Goal: Information Seeking & Learning: Learn about a topic

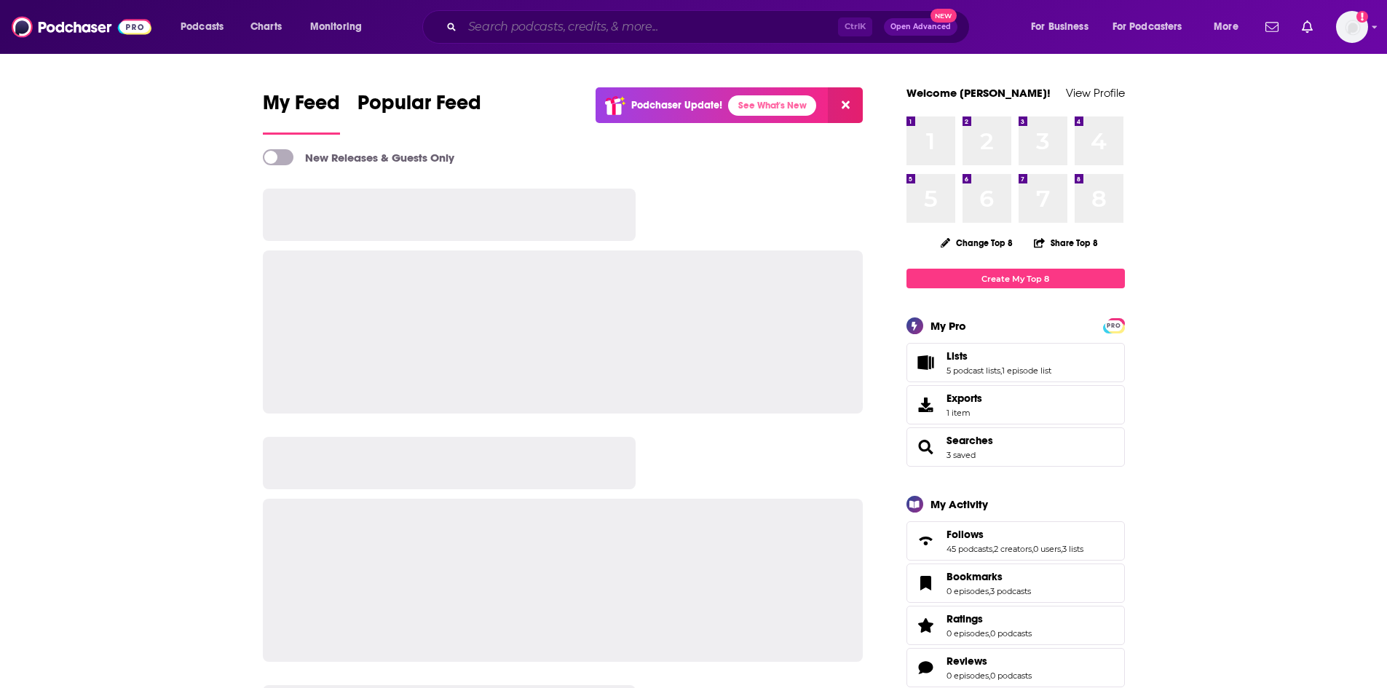
click at [529, 24] on input "Search podcasts, credits, & more..." at bounding box center [650, 26] width 376 height 23
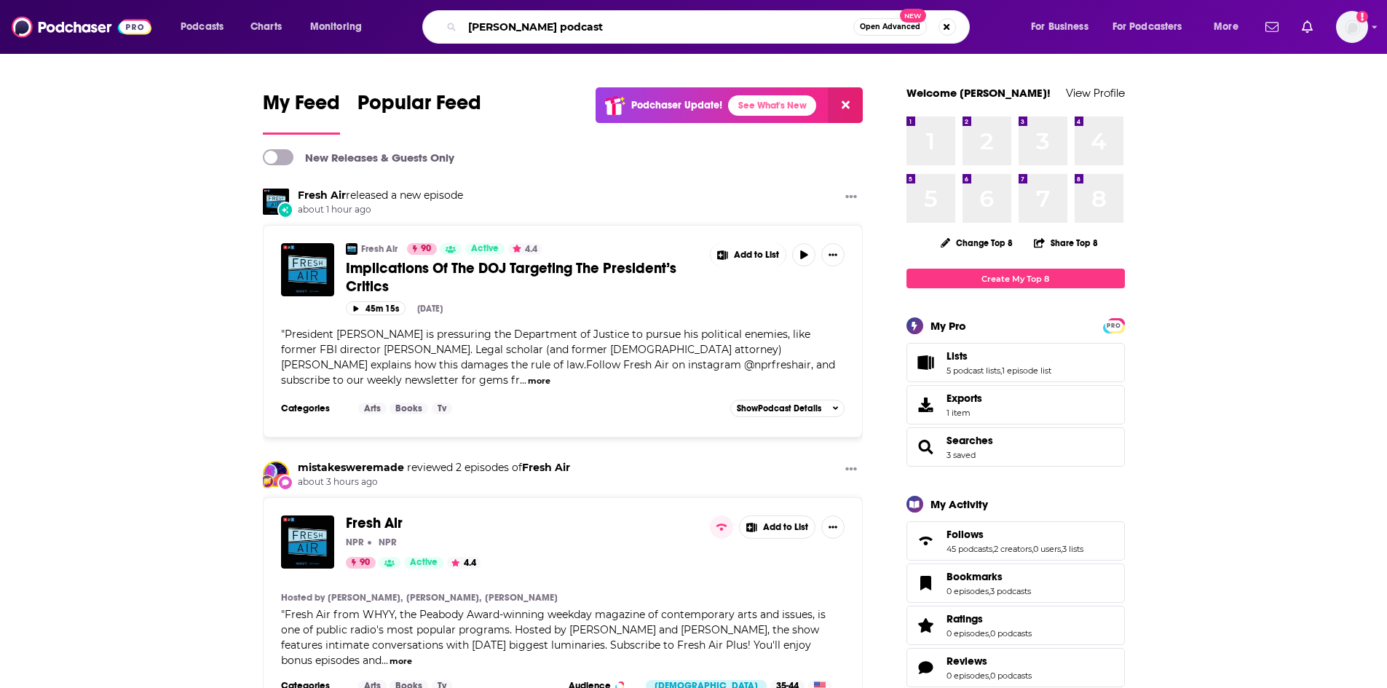
type input "[PERSON_NAME] podcast"
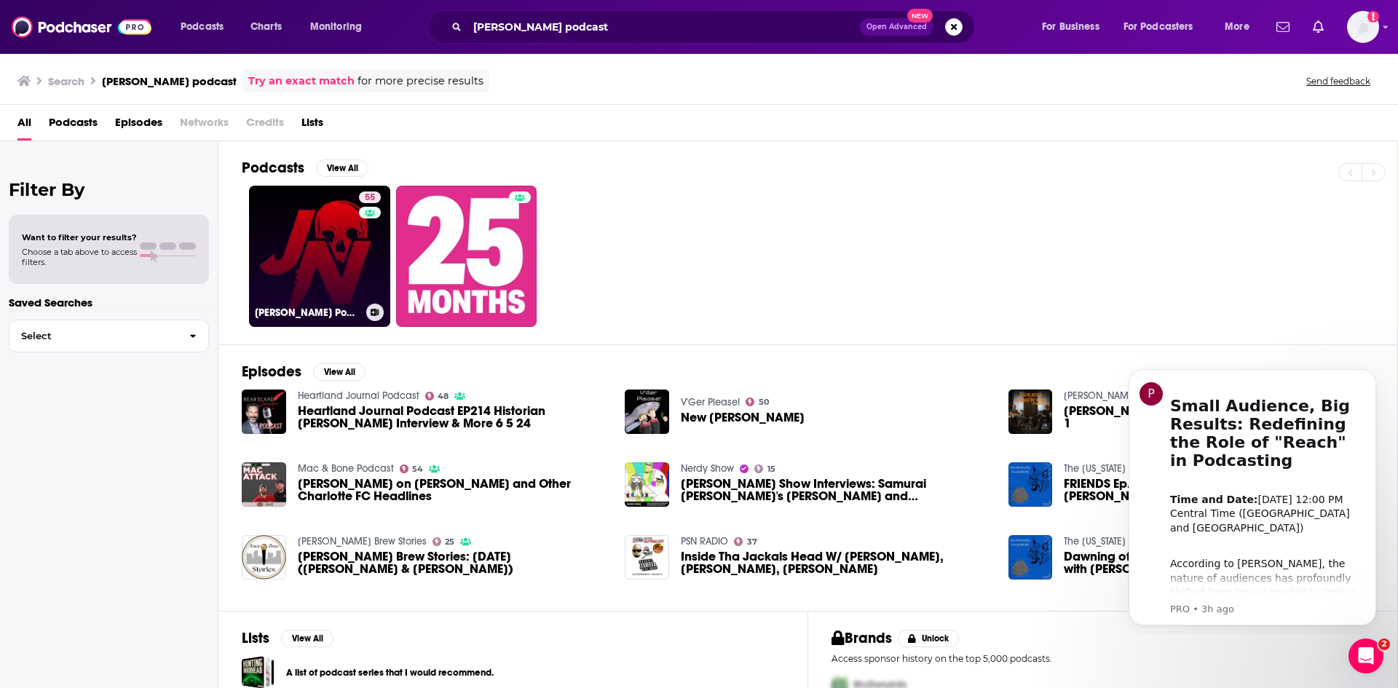
click at [322, 238] on link "55 [PERSON_NAME] Podcast" at bounding box center [319, 256] width 141 height 141
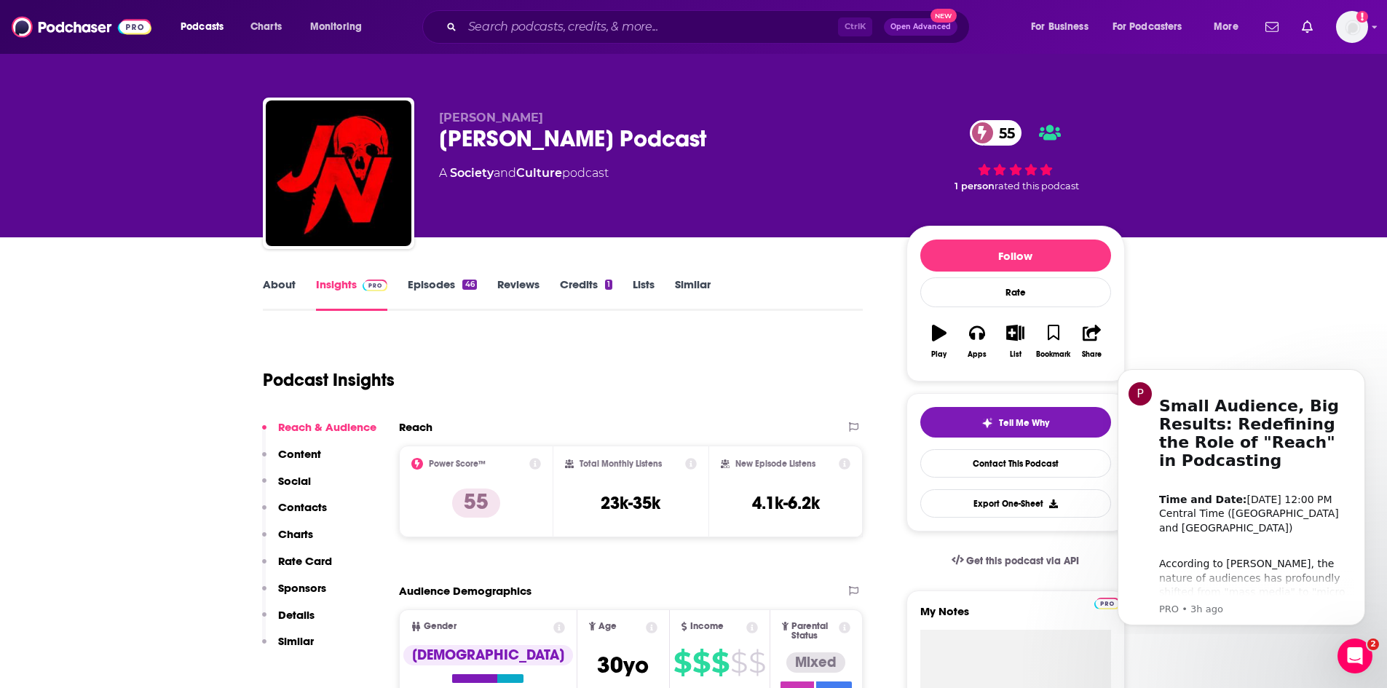
click at [686, 372] on div "Podcast Insights" at bounding box center [557, 371] width 589 height 74
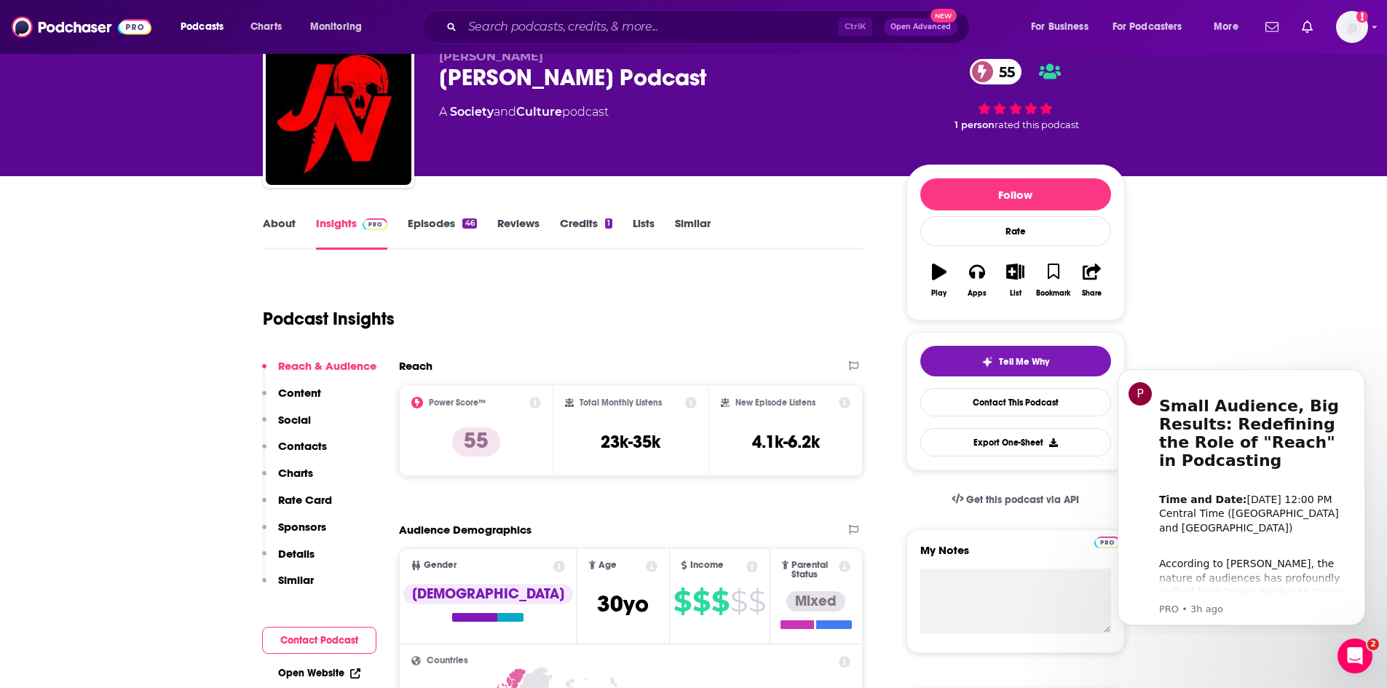
scroll to position [146, 0]
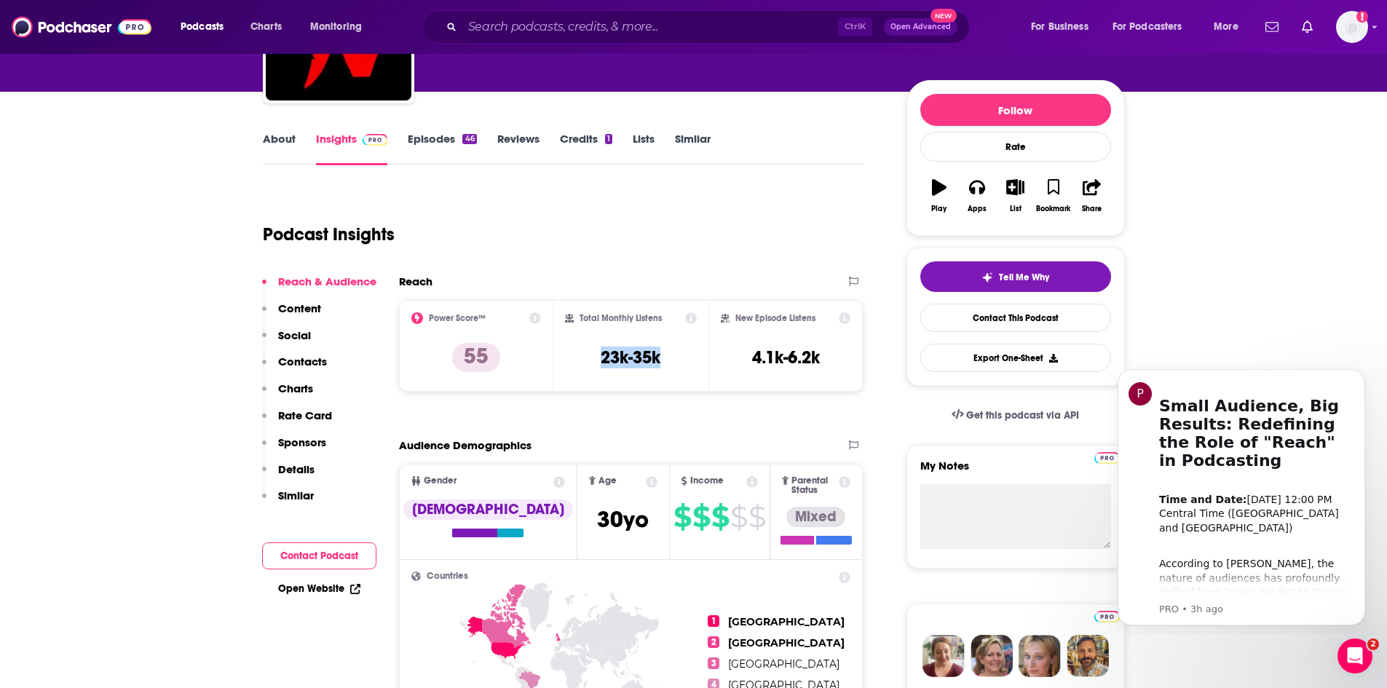
drag, startPoint x: 678, startPoint y: 375, endPoint x: 600, endPoint y: 371, distance: 78.7
click at [600, 371] on div "Total Monthly Listens 23k-35k" at bounding box center [631, 345] width 132 height 67
copy h3 "23k-35k"
click at [274, 138] on link "About" at bounding box center [279, 148] width 33 height 33
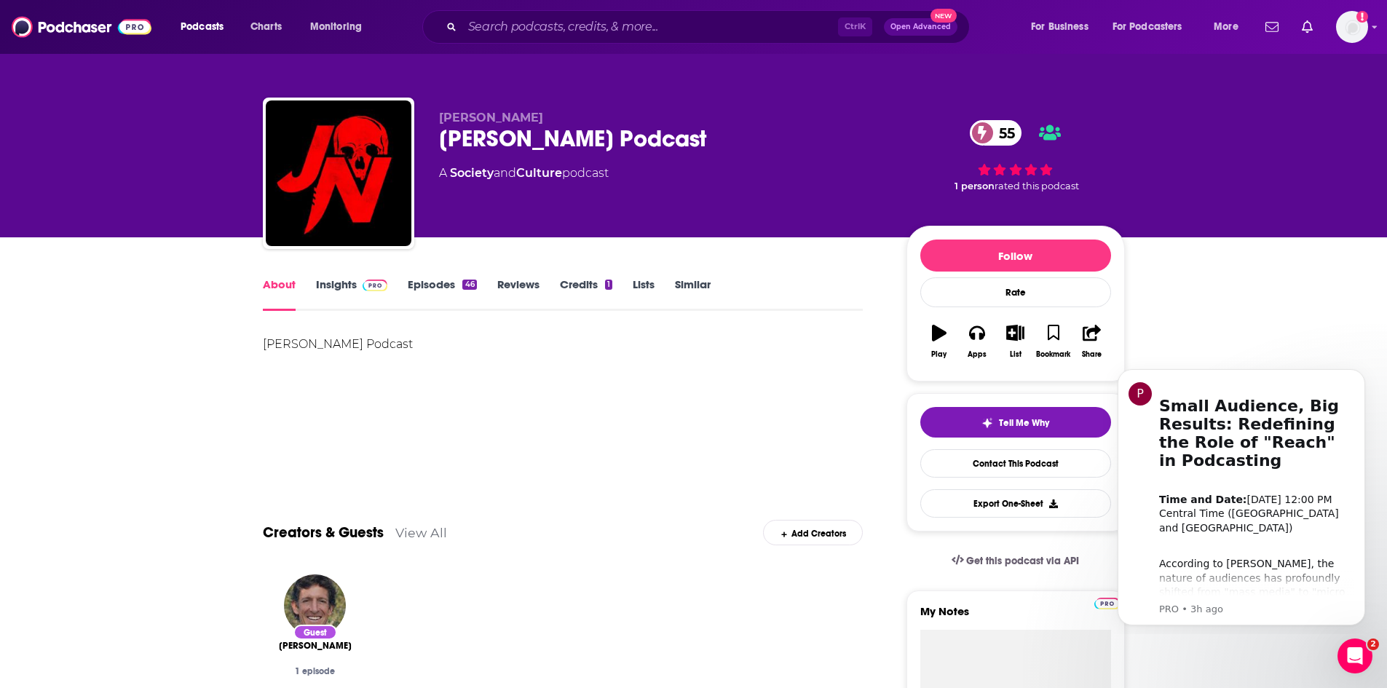
click at [322, 281] on link "Insights" at bounding box center [352, 293] width 72 height 33
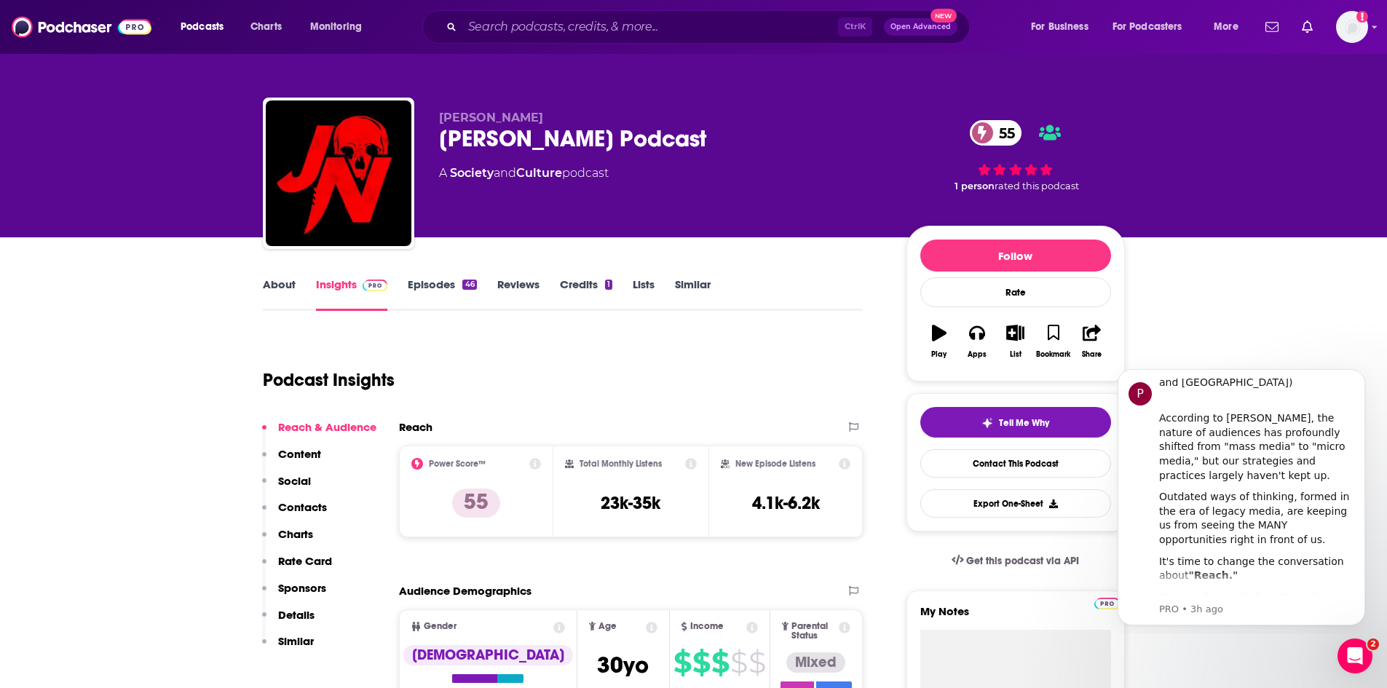
click at [428, 287] on link "Episodes 46" at bounding box center [442, 293] width 68 height 33
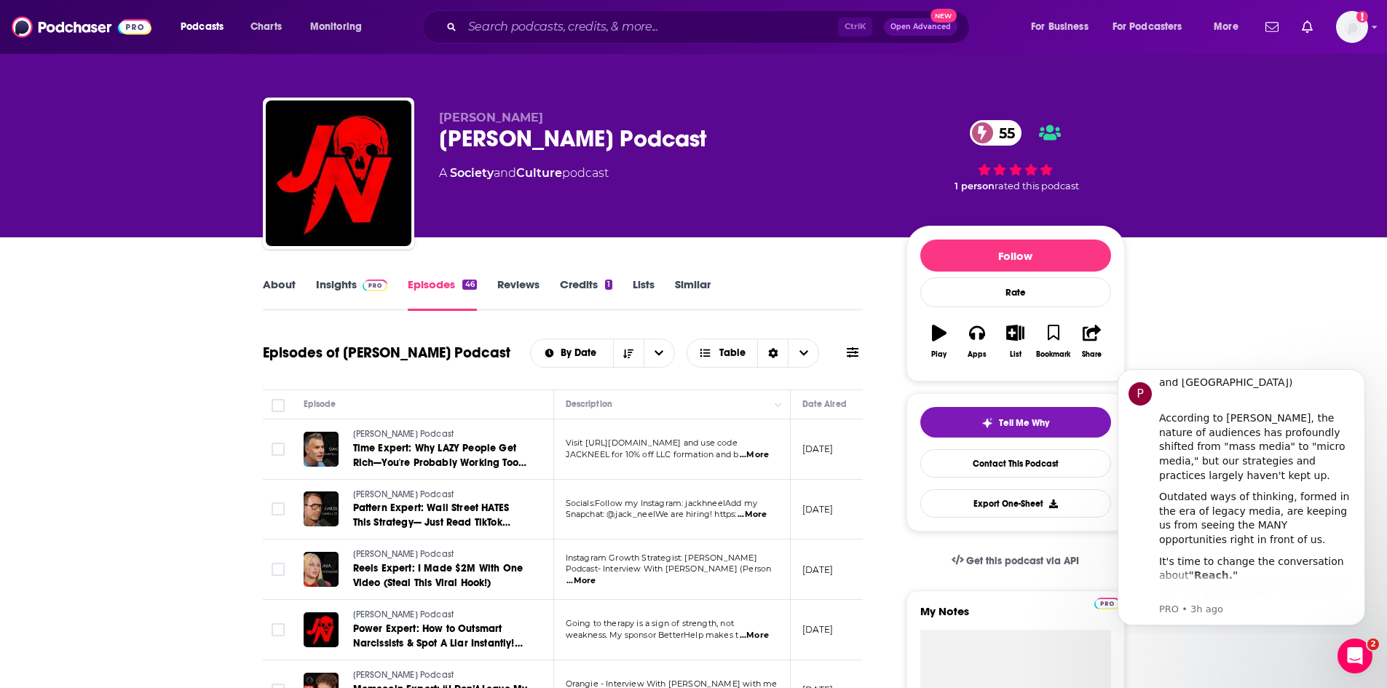
click at [528, 285] on link "Reviews" at bounding box center [518, 293] width 42 height 33
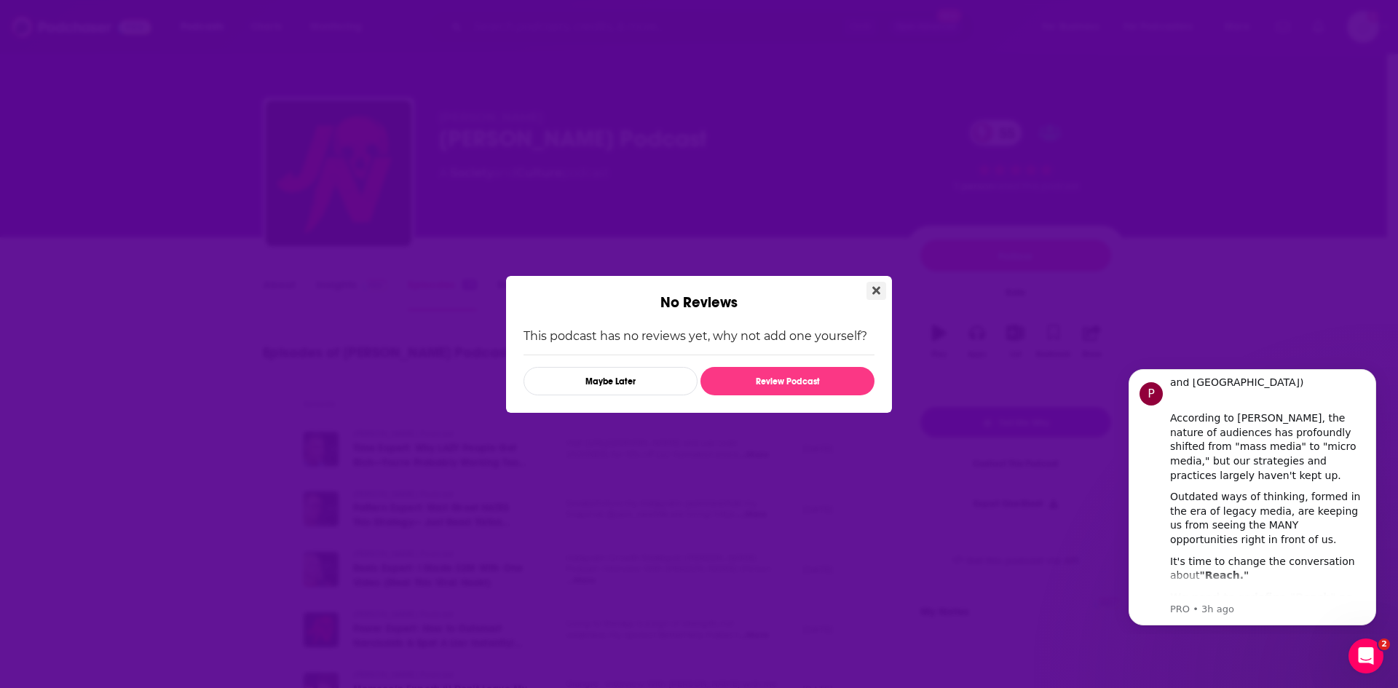
click at [875, 288] on icon "Close" at bounding box center [876, 290] width 8 height 8
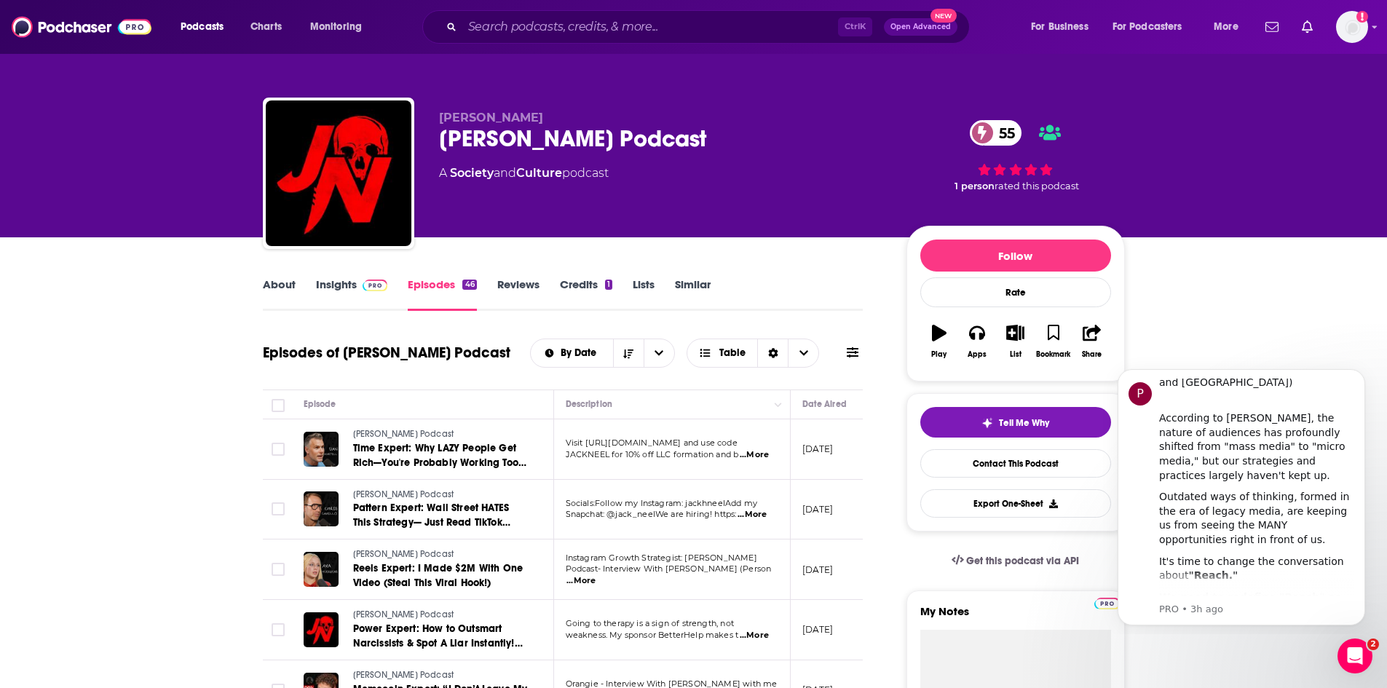
click at [708, 285] on link "Similar" at bounding box center [693, 293] width 36 height 33
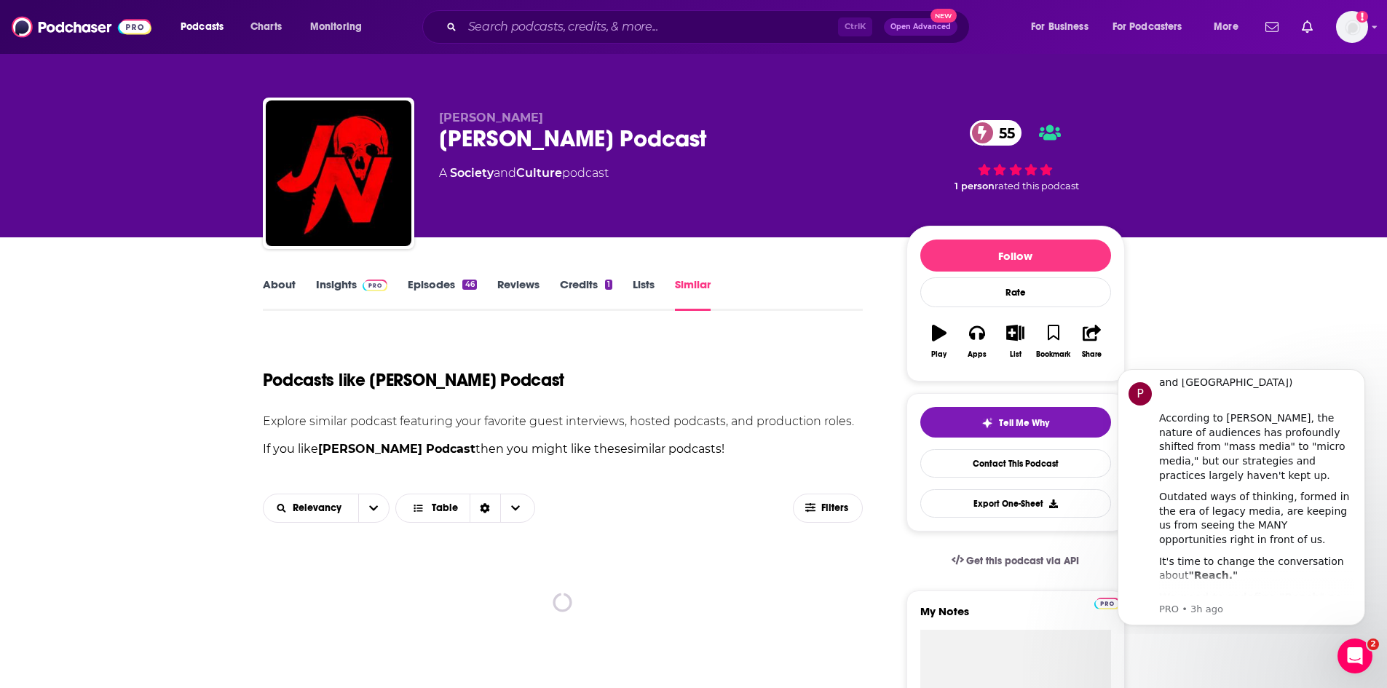
click at [435, 285] on link "Episodes 46" at bounding box center [442, 293] width 68 height 33
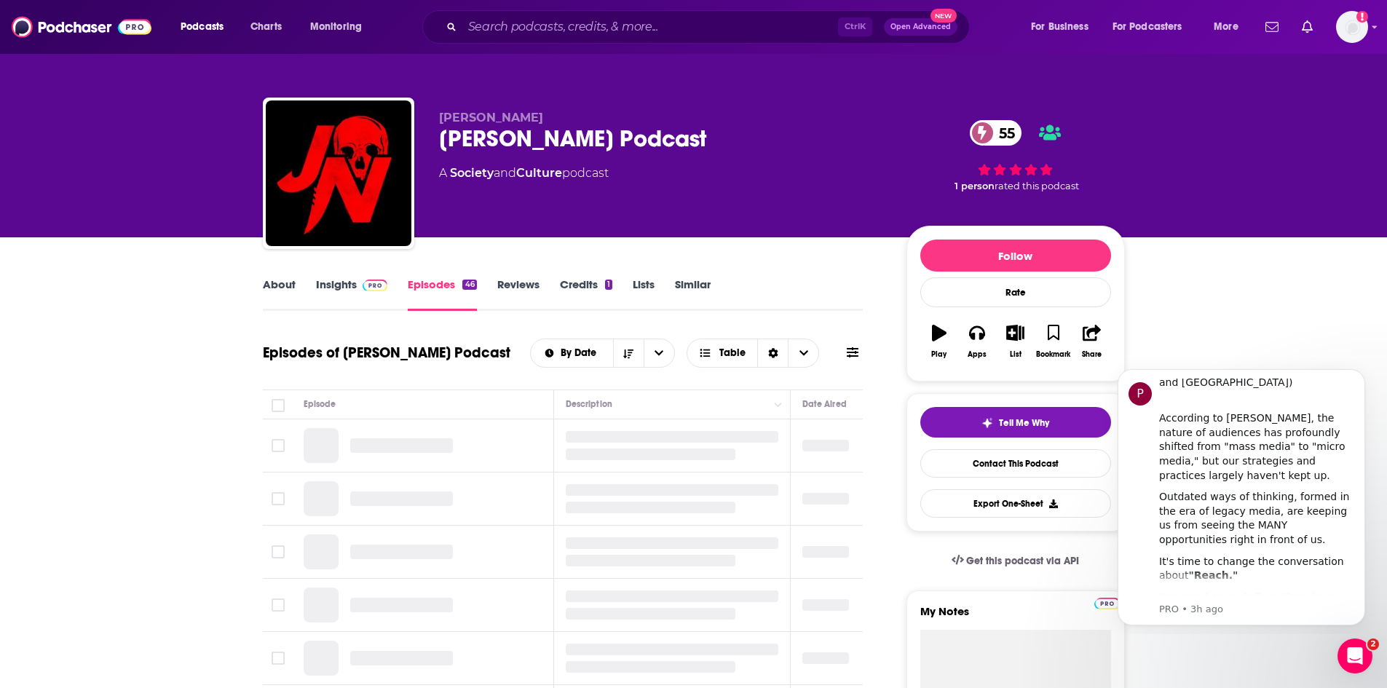
click at [339, 282] on link "Insights" at bounding box center [352, 293] width 72 height 33
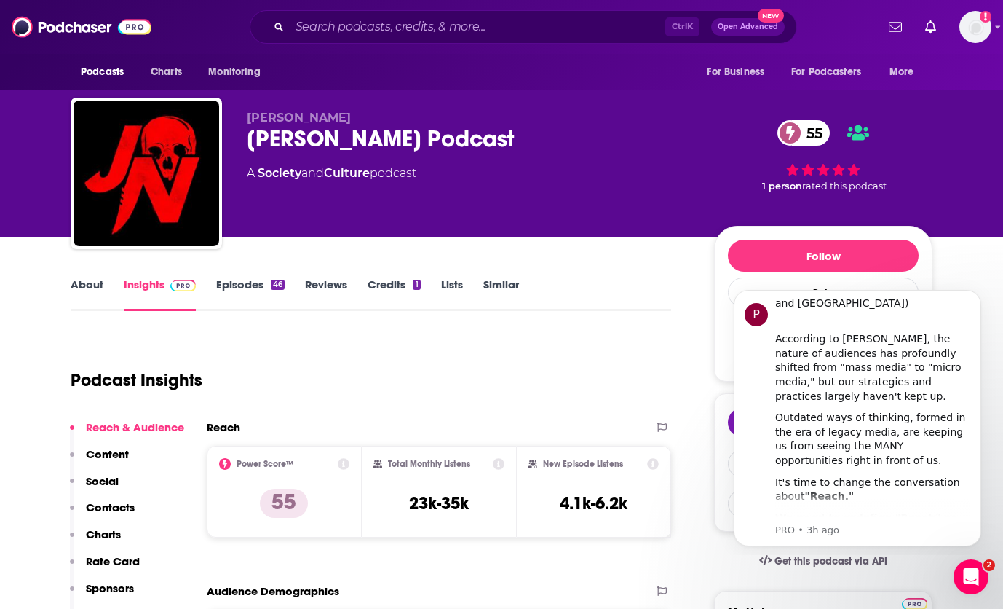
click at [496, 344] on div "Podcast Insights" at bounding box center [365, 371] width 589 height 74
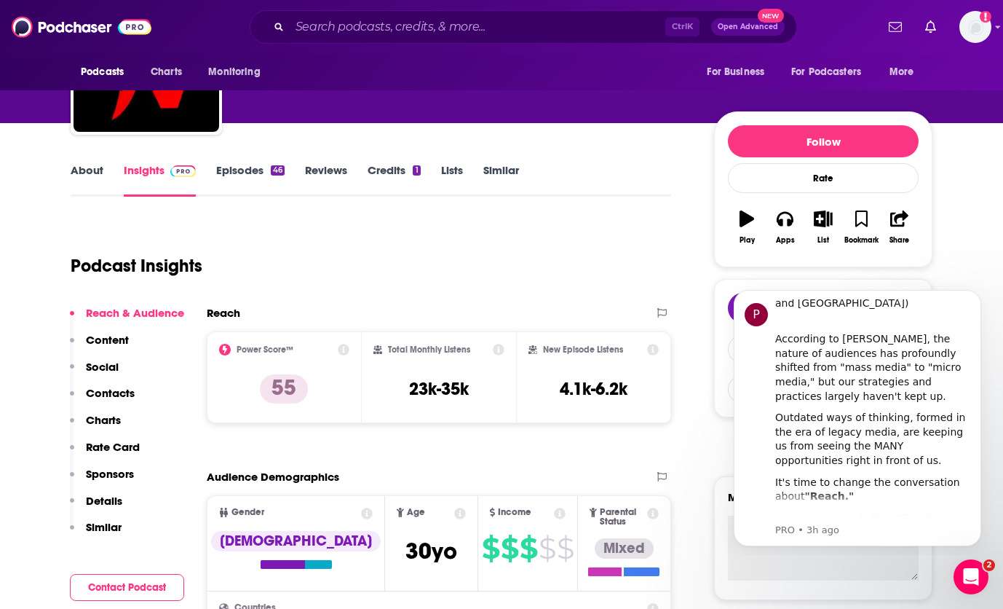
scroll to position [218, 0]
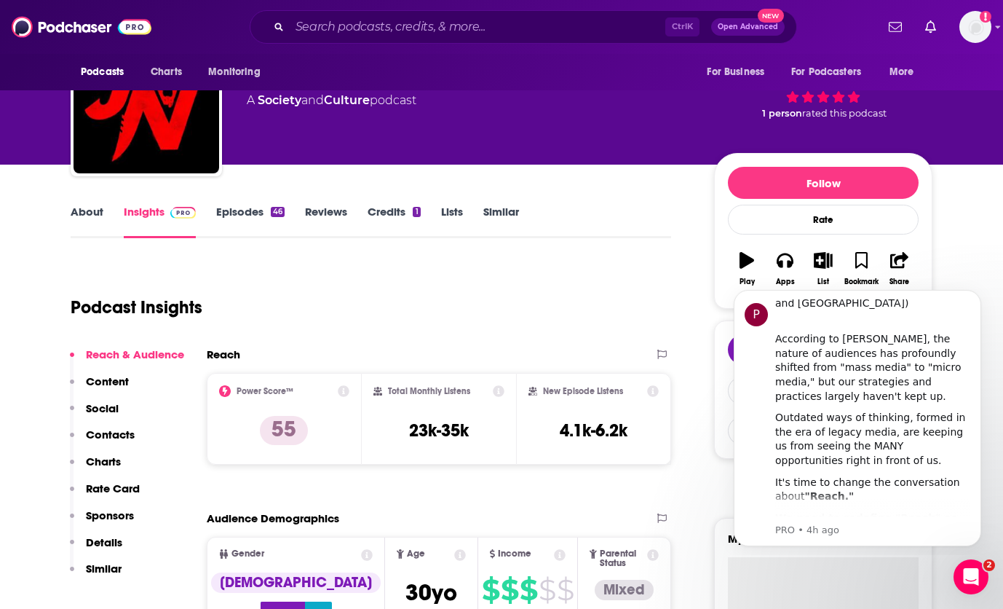
scroll to position [0, 0]
